Goal: Communication & Community: Connect with others

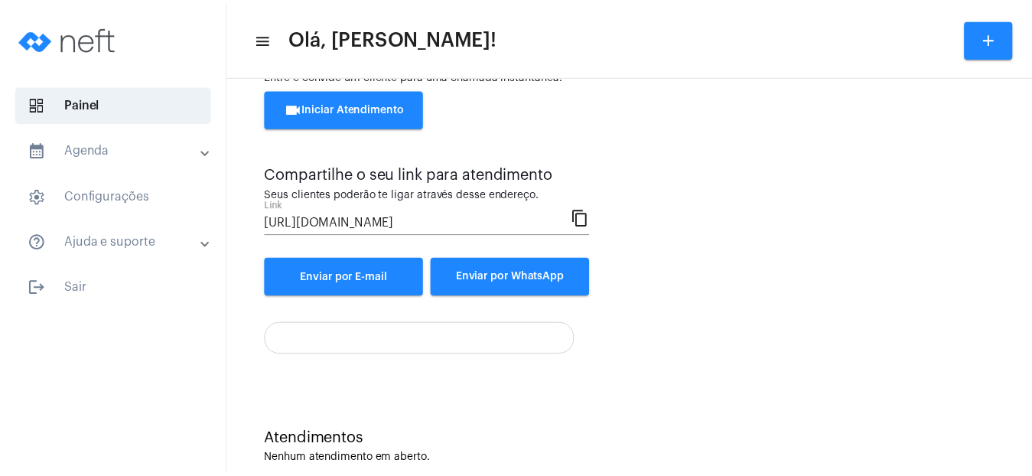
scroll to position [96, 0]
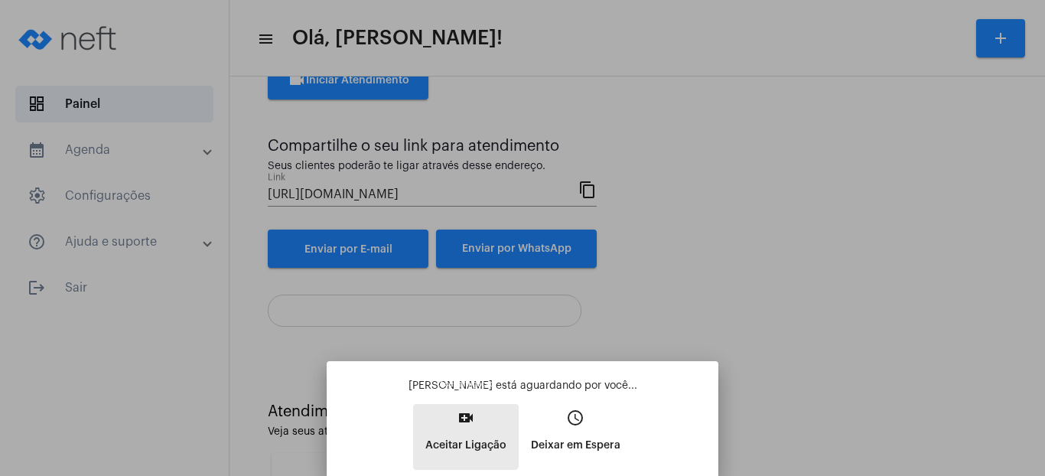
click at [461, 421] on mat-icon "video_call" at bounding box center [466, 417] width 18 height 18
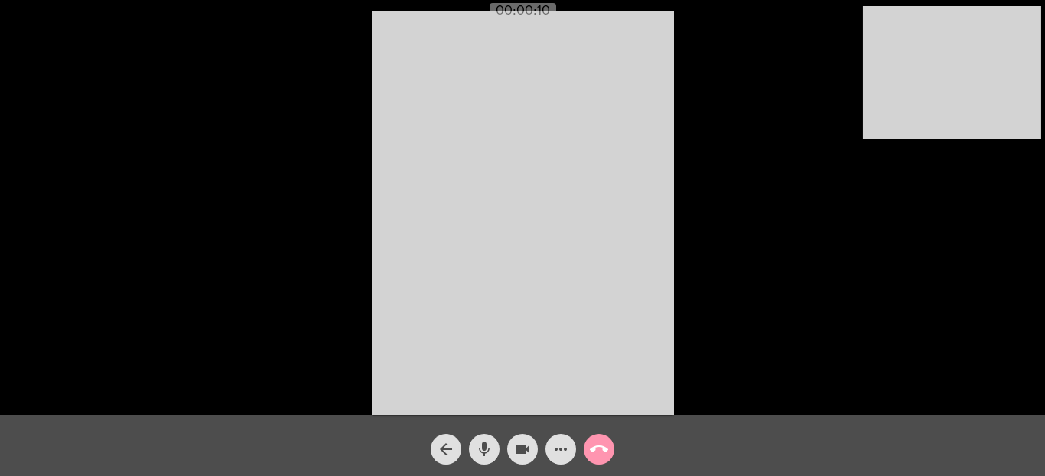
click at [902, 134] on video at bounding box center [952, 72] width 178 height 133
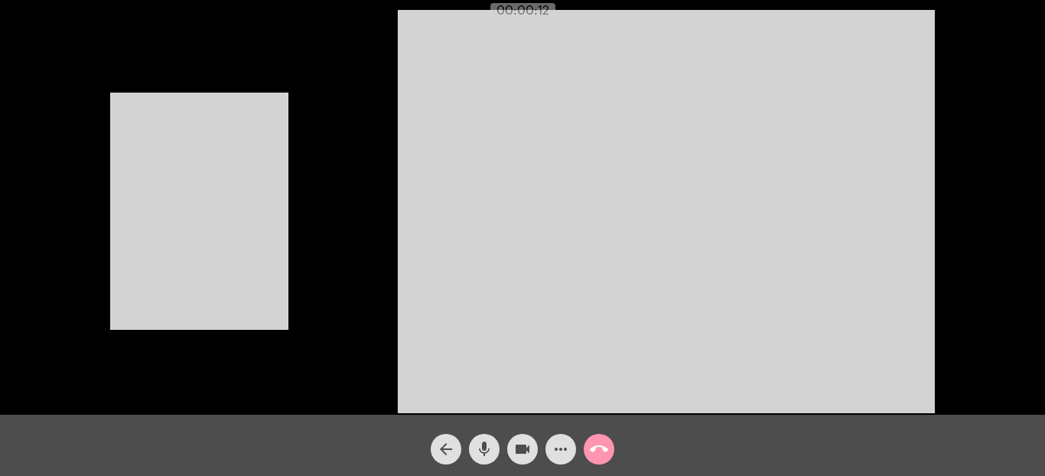
click at [224, 216] on video at bounding box center [199, 211] width 178 height 237
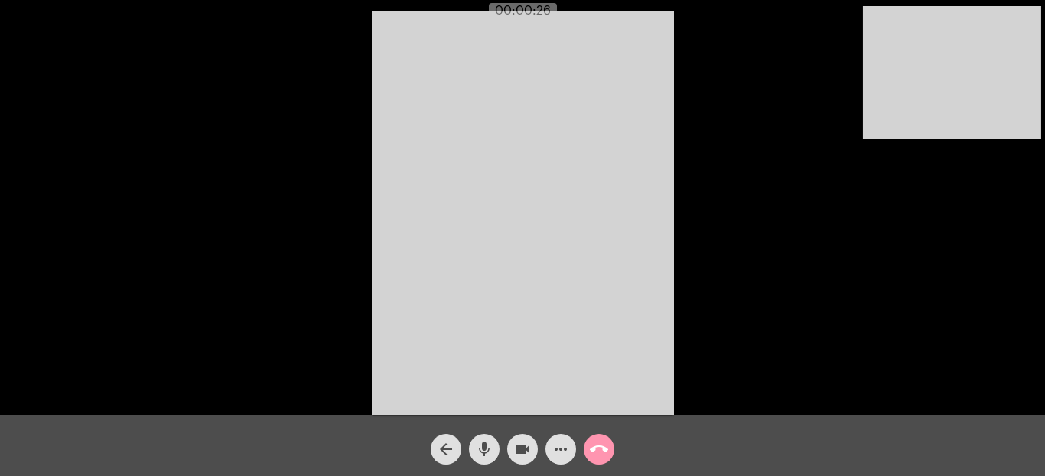
click at [560, 93] on video at bounding box center [523, 212] width 302 height 403
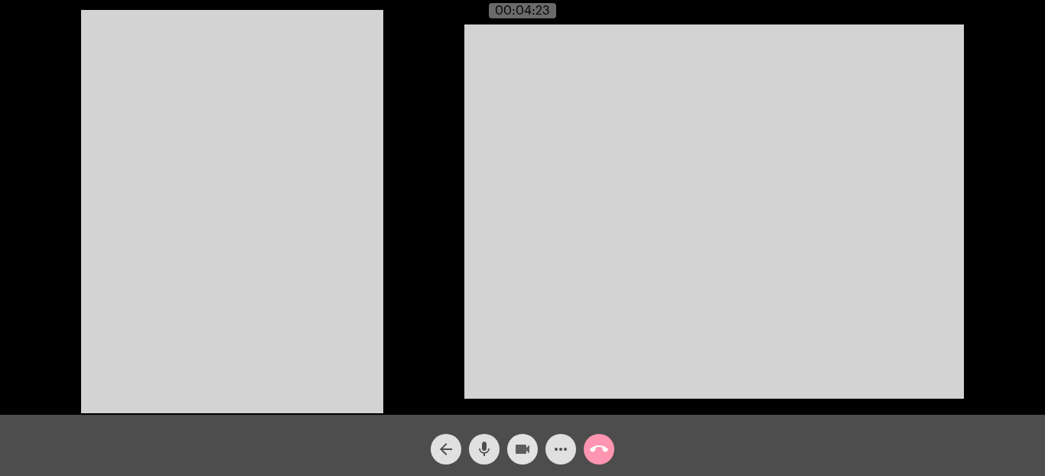
click at [518, 445] on mat-icon "videocam" at bounding box center [522, 449] width 18 height 18
click at [518, 446] on mat-icon "videocam_off" at bounding box center [522, 449] width 18 height 18
click at [602, 445] on mat-icon "call_end" at bounding box center [599, 449] width 18 height 18
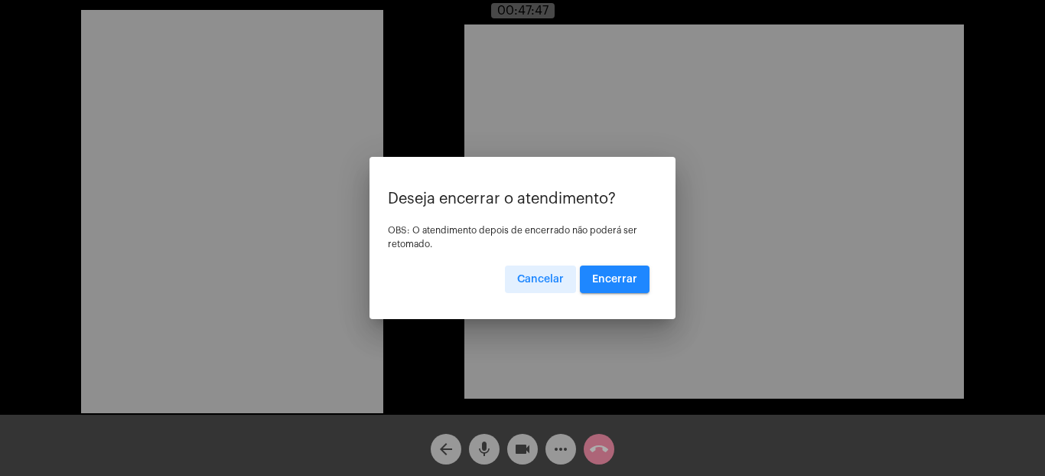
click at [613, 282] on span "Encerrar" at bounding box center [614, 279] width 45 height 11
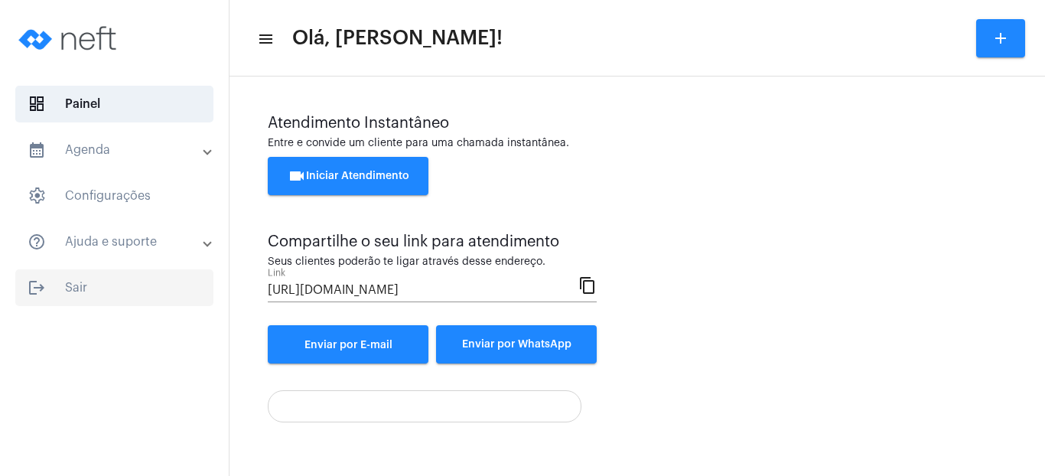
click at [64, 282] on span "logout Sair" at bounding box center [114, 287] width 198 height 37
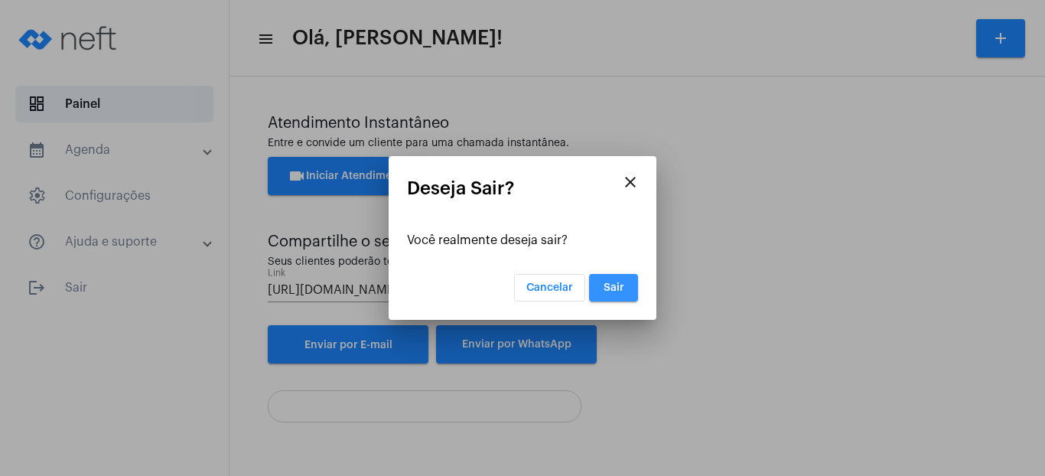
click at [626, 287] on button "Sair" at bounding box center [613, 288] width 49 height 28
